Goal: Task Accomplishment & Management: Manage account settings

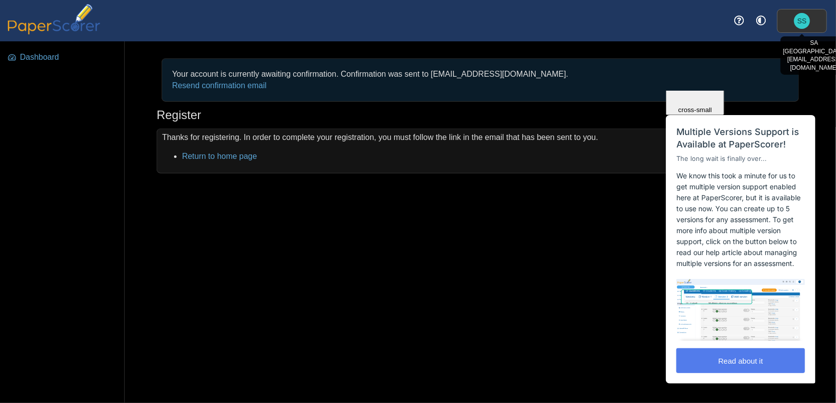
click at [803, 17] on span "SS" at bounding box center [801, 20] width 9 height 7
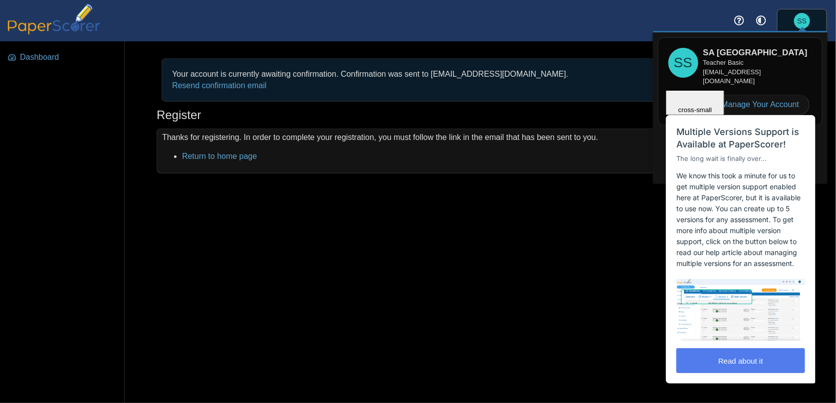
click at [737, 90] on html "Close cross-small Multiple Versions Support is Available at PaperScorer! The lo…" at bounding box center [740, 90] width 161 height 0
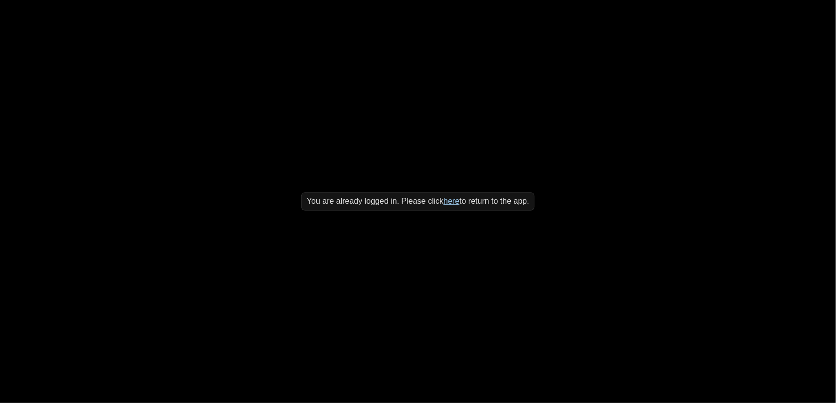
click at [445, 204] on link "here" at bounding box center [451, 201] width 16 height 8
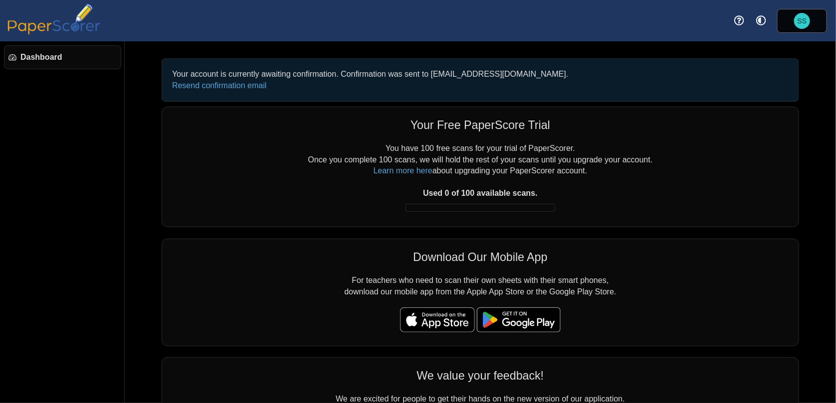
scroll to position [82, 0]
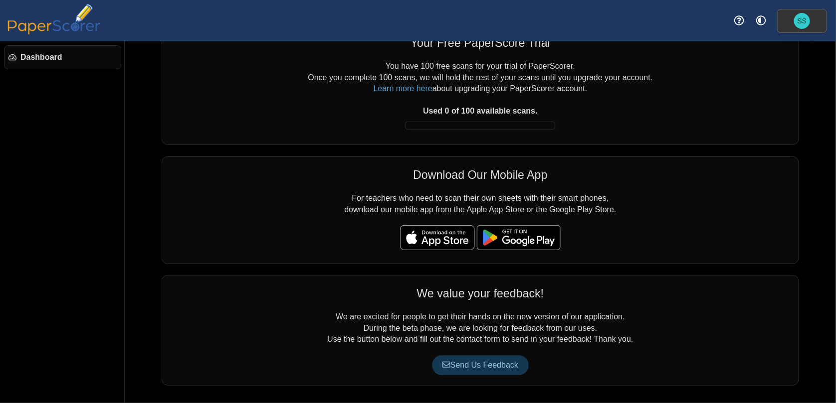
click at [812, 25] on link "SS" at bounding box center [802, 21] width 50 height 24
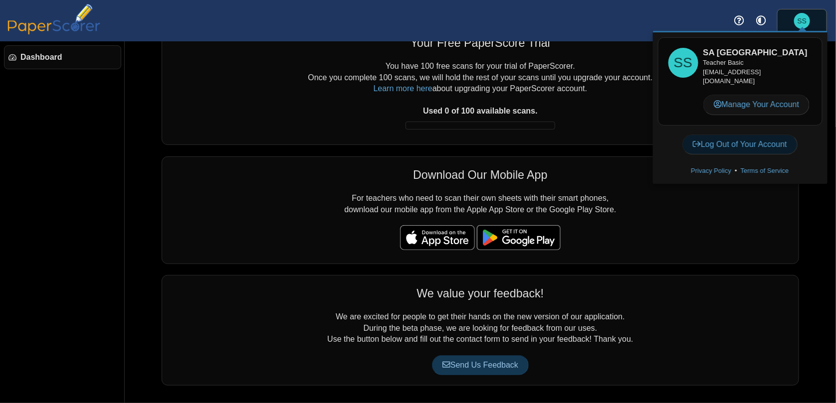
click at [770, 140] on link "Log Out of Your Account" at bounding box center [739, 145] width 115 height 20
